Goal: Information Seeking & Learning: Understand process/instructions

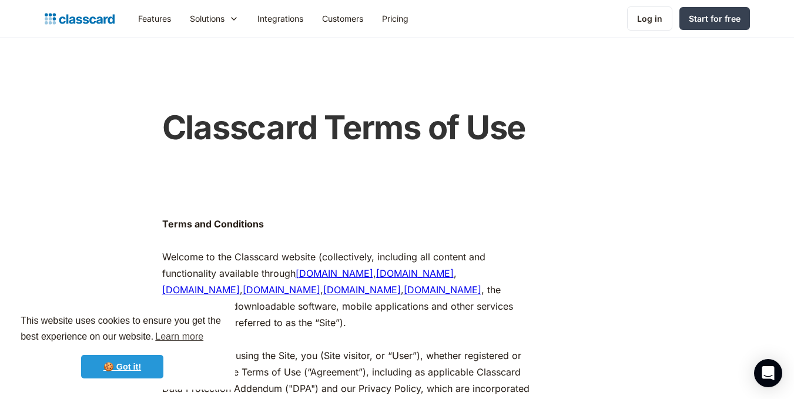
click at [146, 362] on link "🍪 Got it!" at bounding box center [122, 367] width 82 height 24
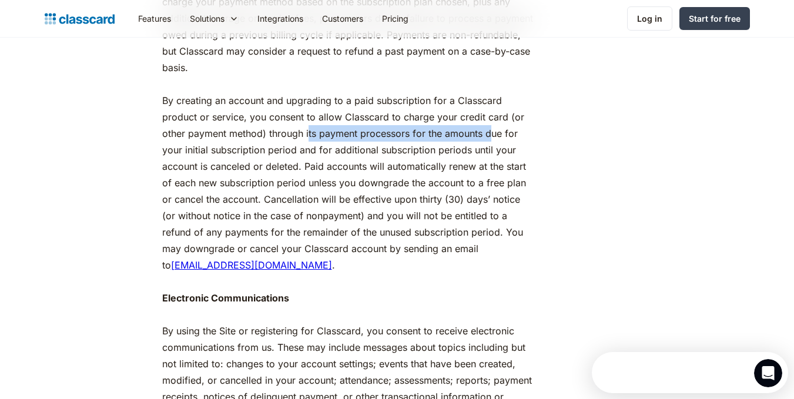
drag, startPoint x: 308, startPoint y: 168, endPoint x: 494, endPoint y: 167, distance: 185.8
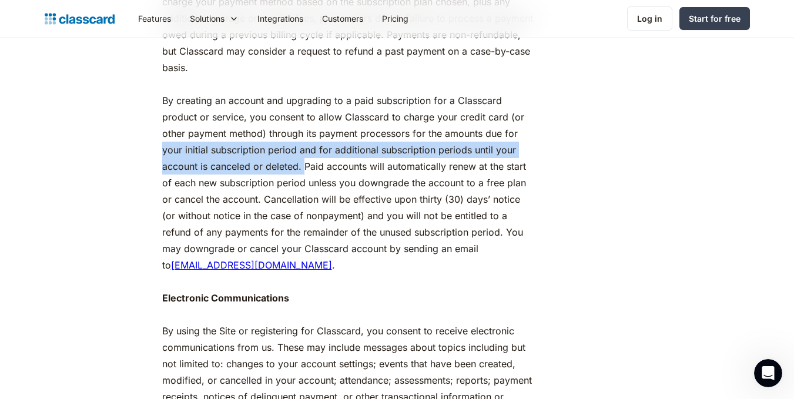
drag, startPoint x: 175, startPoint y: 181, endPoint x: 310, endPoint y: 202, distance: 137.6
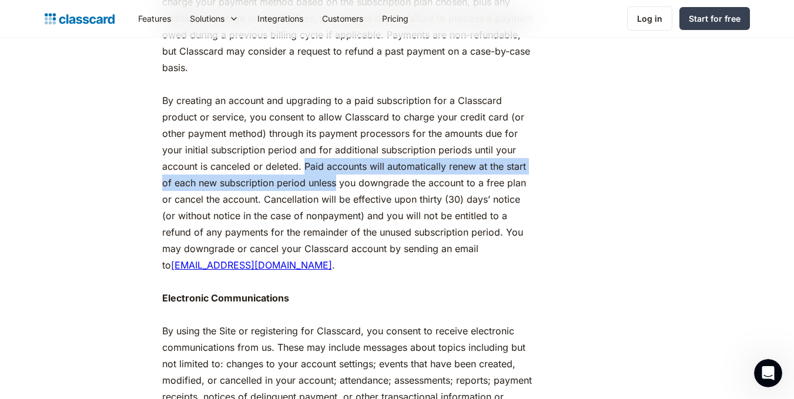
drag, startPoint x: 314, startPoint y: 202, endPoint x: 327, endPoint y: 211, distance: 15.3
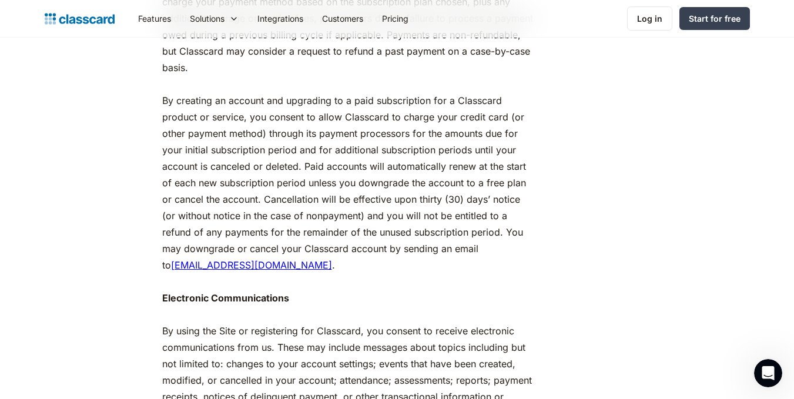
drag, startPoint x: 329, startPoint y: 216, endPoint x: 389, endPoint y: 223, distance: 61.0
drag, startPoint x: 315, startPoint y: 233, endPoint x: 414, endPoint y: 234, distance: 98.8
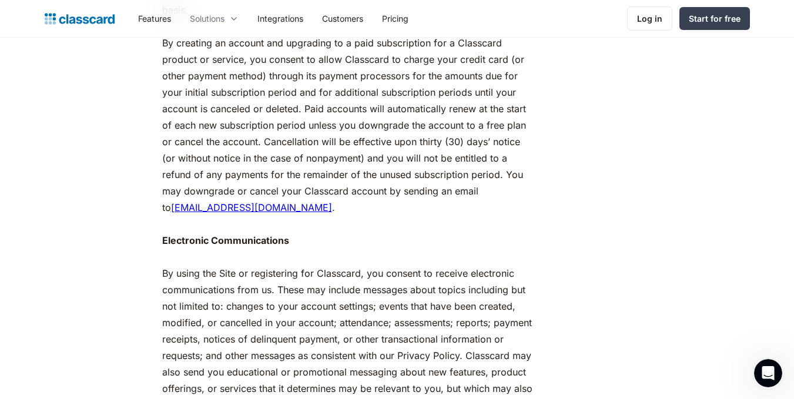
scroll to position [1556, 0]
